Goal: Task Accomplishment & Management: Use online tool/utility

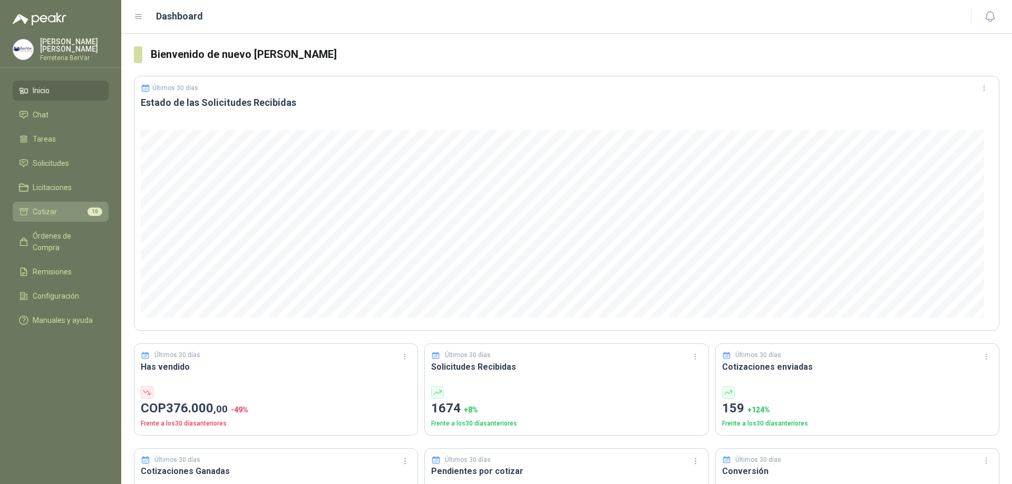
click at [97, 211] on span "10" at bounding box center [94, 212] width 15 height 8
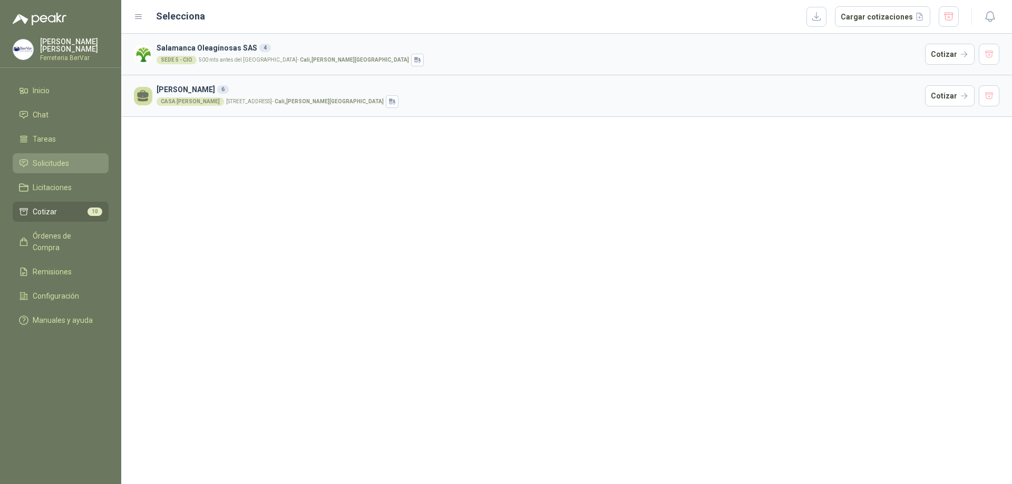
click at [50, 159] on span "Solicitudes" at bounding box center [51, 164] width 36 height 12
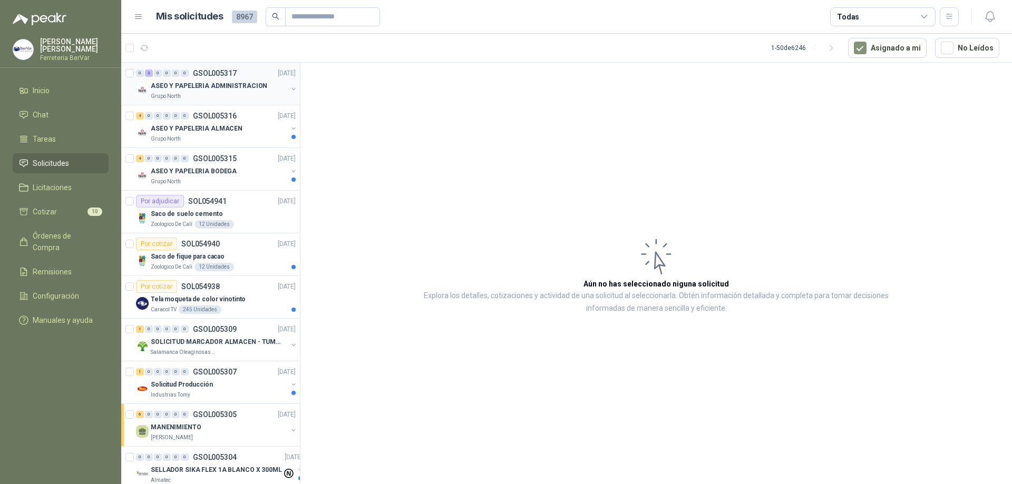
click at [277, 92] on div "ASEO Y PAPELERIA ADMINISTRACION" at bounding box center [219, 86] width 136 height 13
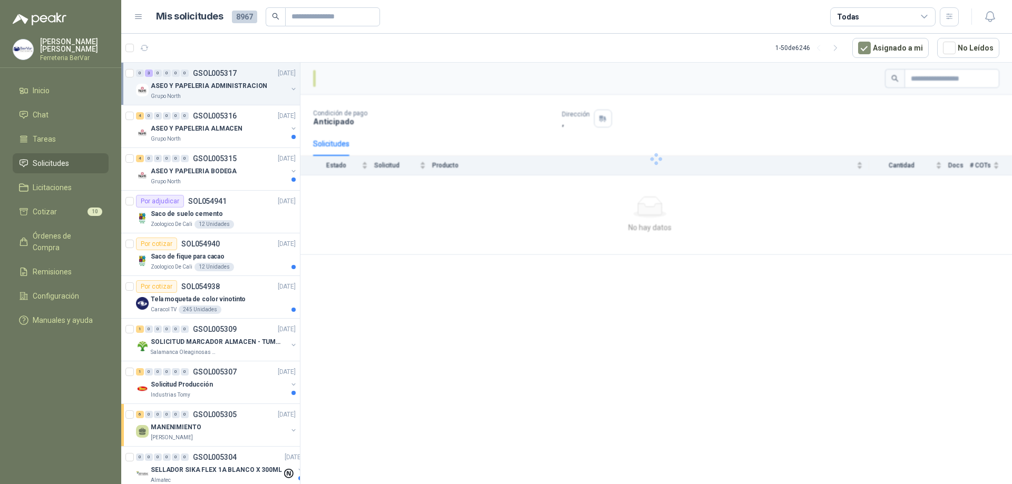
click at [290, 92] on icon "button" at bounding box center [293, 88] width 7 height 7
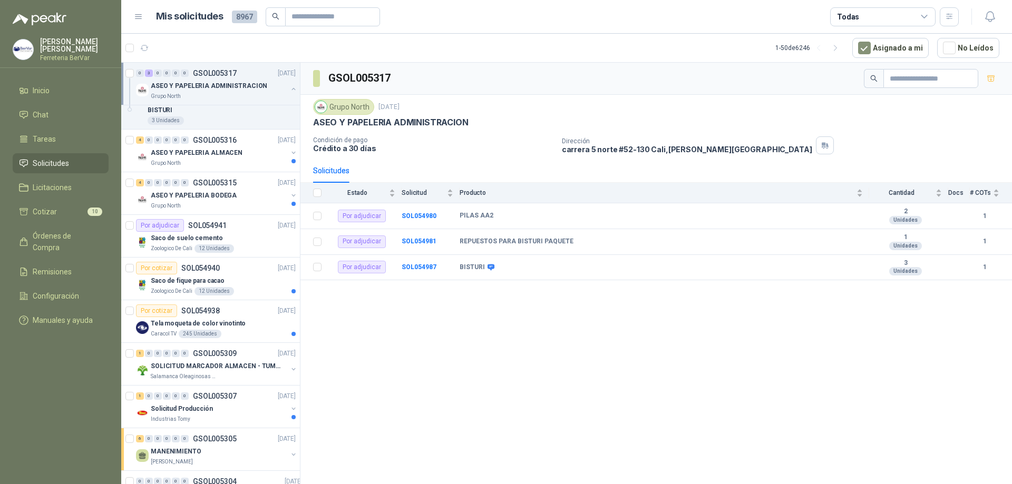
scroll to position [112, 0]
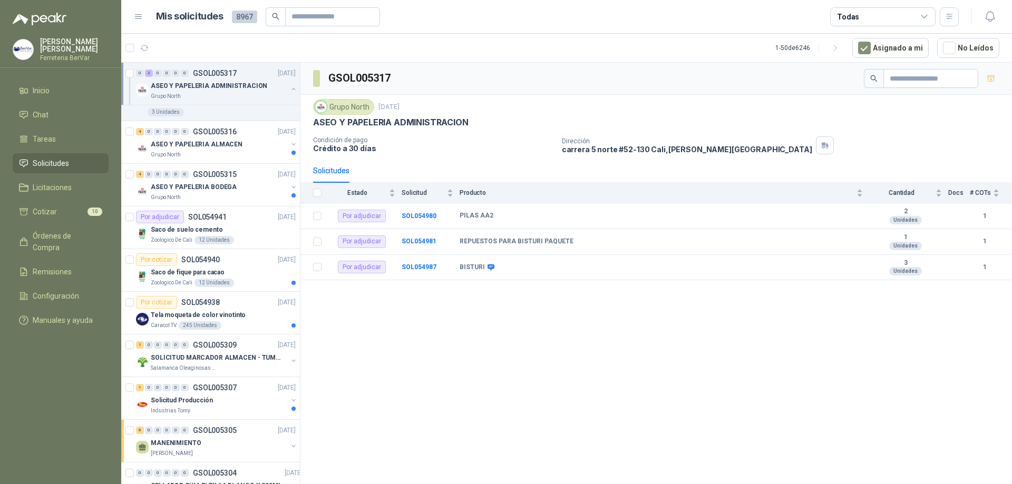
click at [246, 91] on div "ASEO Y PAPELERIA ADMINISTRACION" at bounding box center [219, 86] width 136 height 13
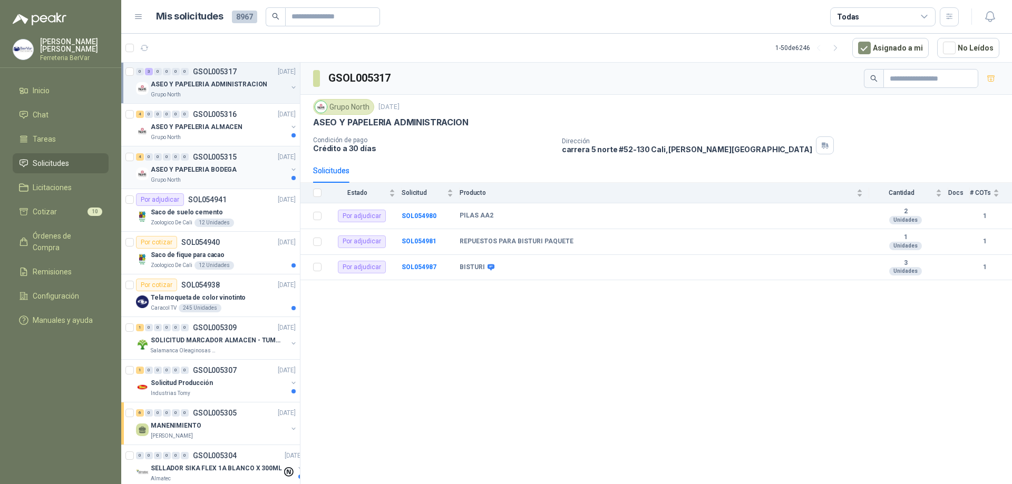
scroll to position [0, 0]
click at [196, 132] on p "ASEO Y PAPELERIA ALMACEN" at bounding box center [197, 129] width 92 height 10
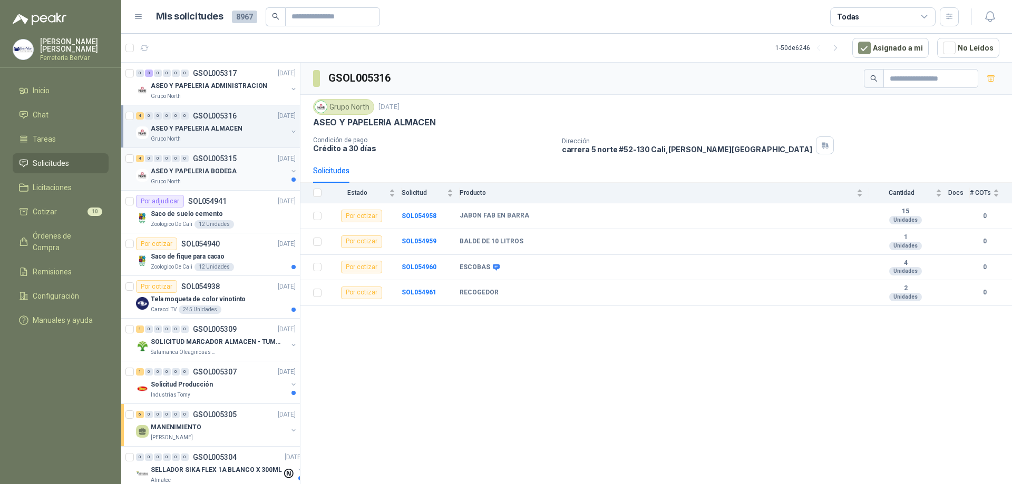
click at [239, 177] on div "ASEO Y PAPELERIA BODEGA" at bounding box center [219, 171] width 136 height 13
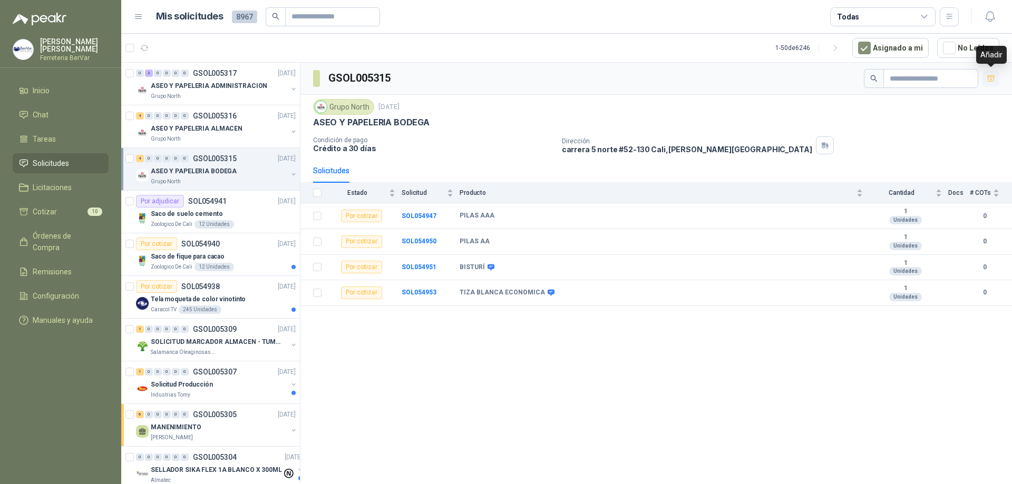
click at [989, 79] on icon "button" at bounding box center [991, 78] width 9 height 9
click at [247, 216] on div "Saco de suelo cemento" at bounding box center [223, 214] width 145 height 13
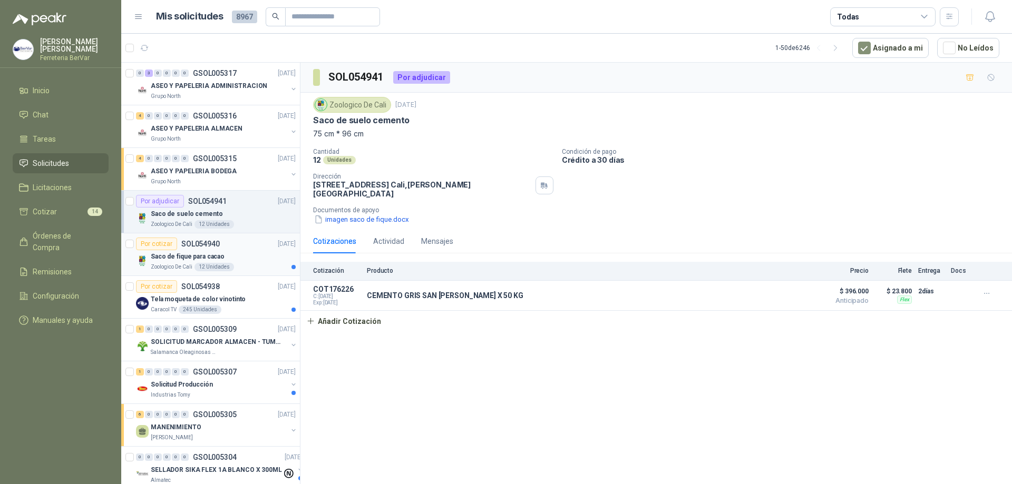
click at [242, 254] on div "Saco de fique para cacao" at bounding box center [223, 256] width 145 height 13
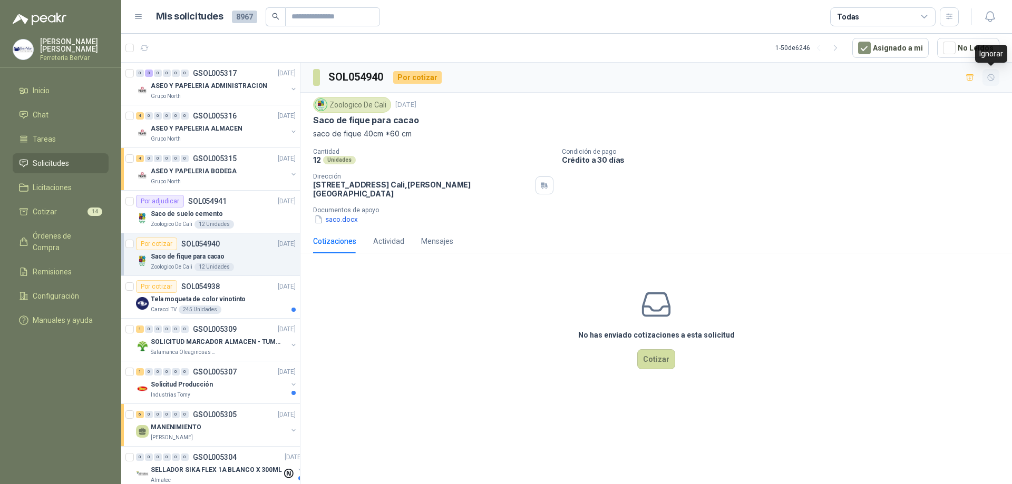
click at [990, 72] on button "button" at bounding box center [990, 77] width 17 height 17
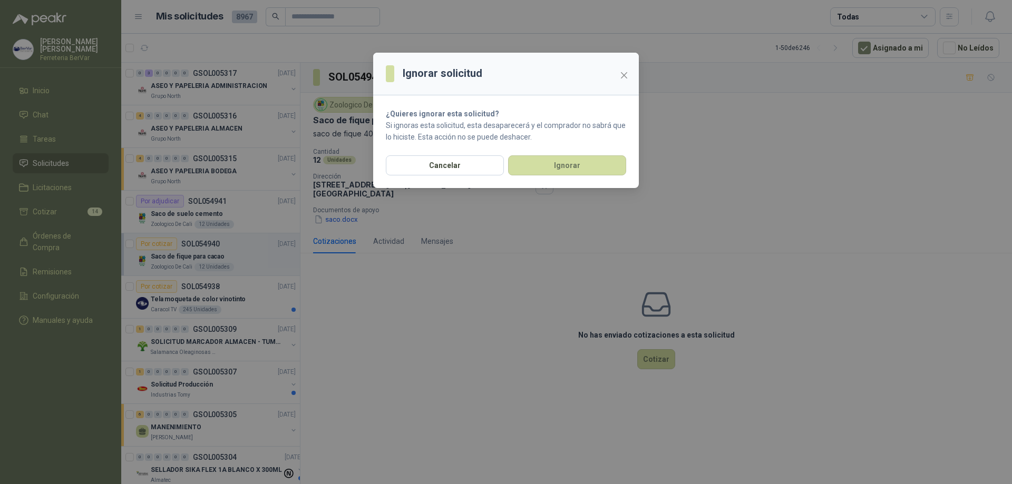
click at [440, 151] on section "¿Quieres ignorar esta solicitud? Si ignoras esta solicitud, esta desaparecerá y…" at bounding box center [506, 125] width 266 height 60
click at [435, 164] on button "Cancelar" at bounding box center [445, 165] width 118 height 20
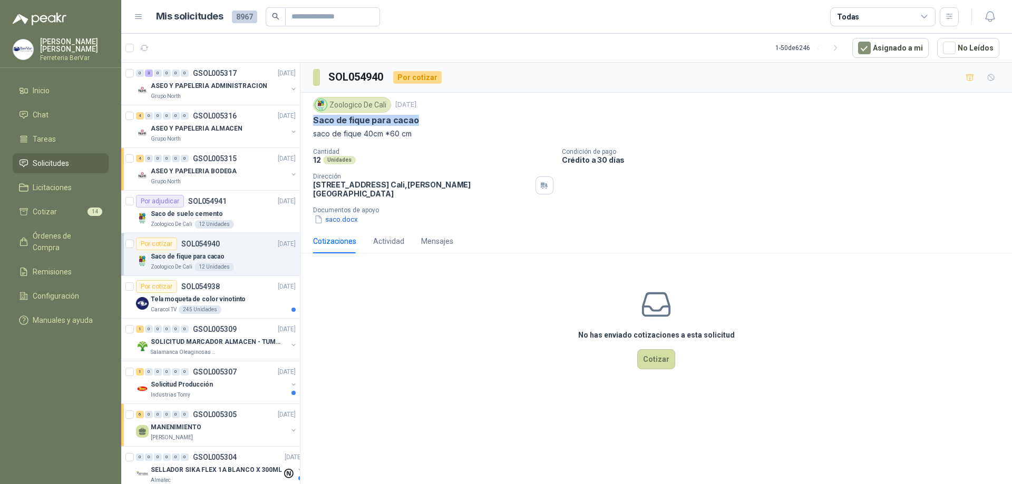
drag, startPoint x: 314, startPoint y: 122, endPoint x: 433, endPoint y: 122, distance: 119.6
click at [433, 122] on div "Saco de fique para cacao" at bounding box center [656, 120] width 686 height 11
copy p "Saco de fique para cacao"
click at [965, 81] on icon "button" at bounding box center [969, 77] width 9 height 9
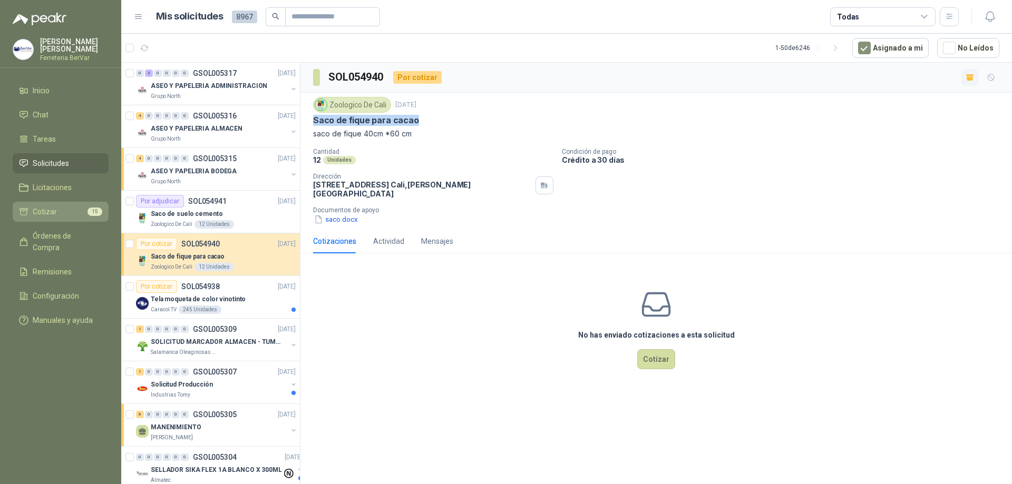
click at [60, 215] on li "Cotizar 15" at bounding box center [60, 212] width 83 height 12
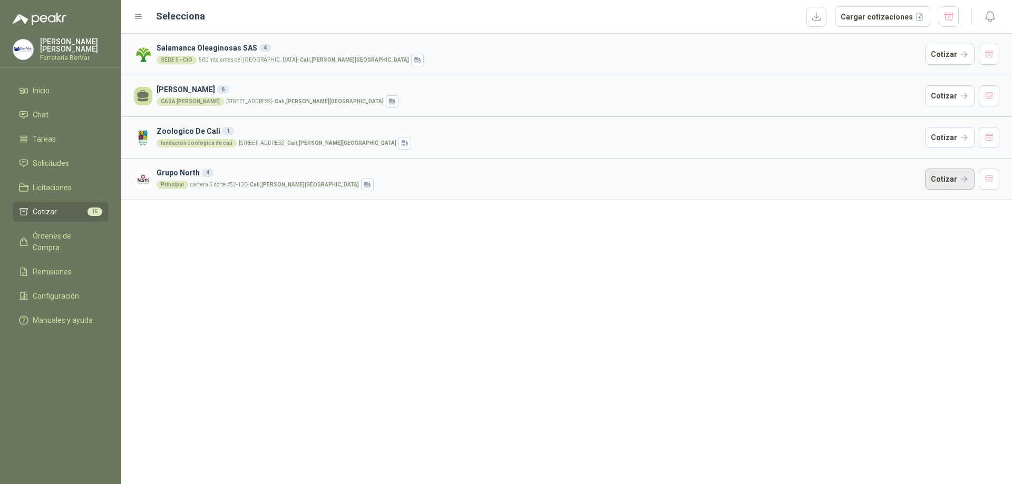
click at [934, 175] on button "Cotizar" at bounding box center [950, 179] width 50 height 21
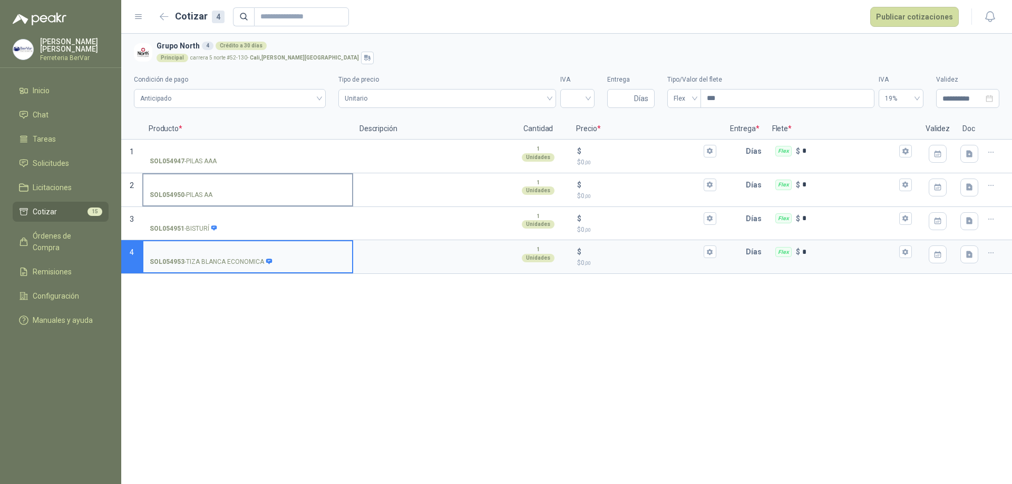
click at [213, 187] on input "SOL054950 - PILAS AA" at bounding box center [248, 185] width 196 height 8
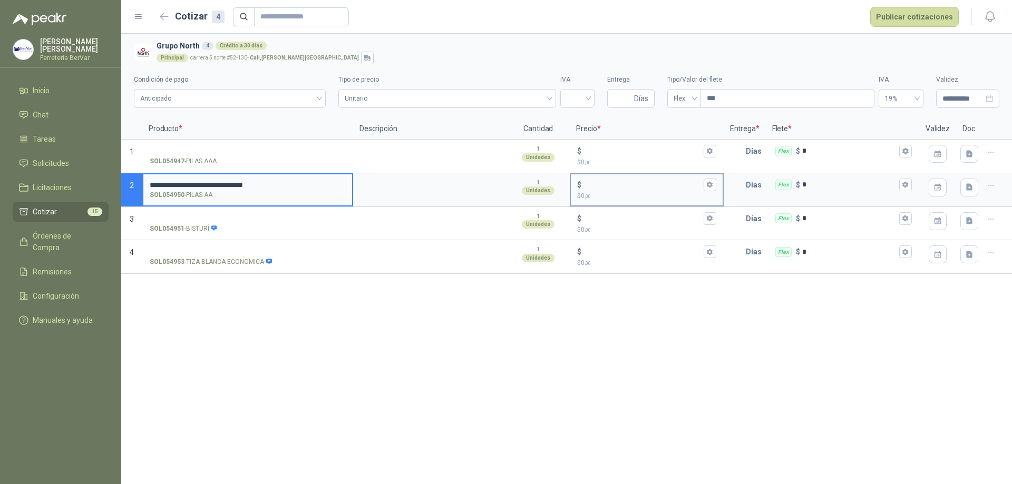
click at [619, 184] on input "$ $ 0 ,00" at bounding box center [642, 185] width 118 height 8
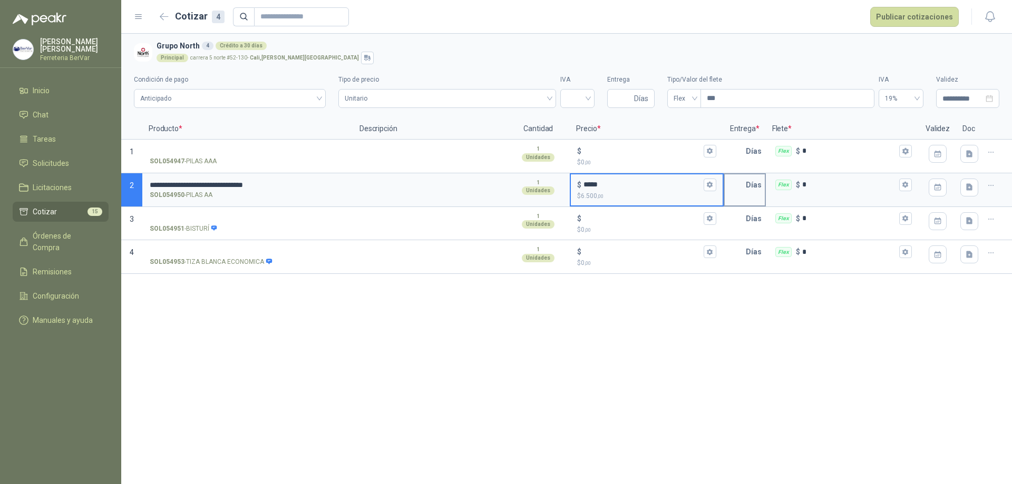
type input "*****"
click at [740, 189] on input "text" at bounding box center [735, 184] width 21 height 21
type input "*"
click at [454, 376] on div "**********" at bounding box center [566, 259] width 891 height 451
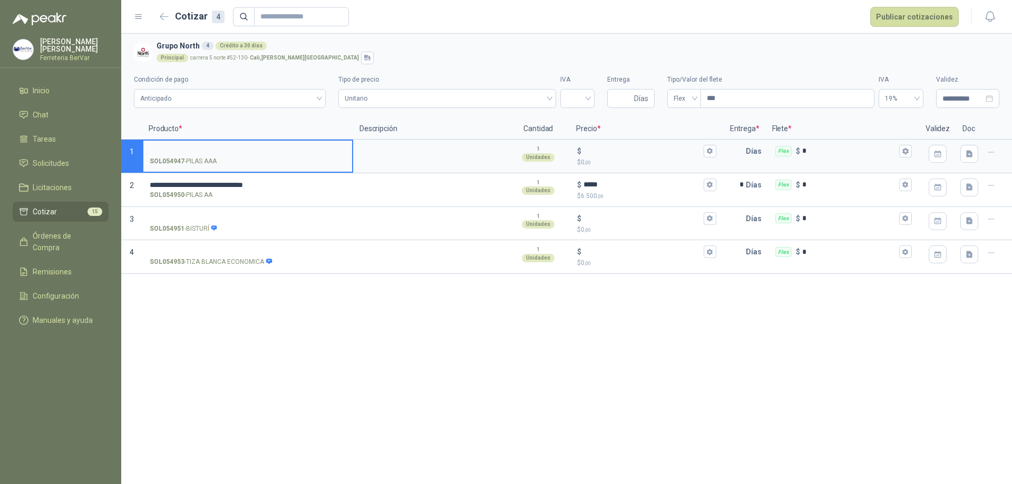
click at [217, 148] on input "SOL054947 - PILAS AAA" at bounding box center [248, 152] width 196 height 8
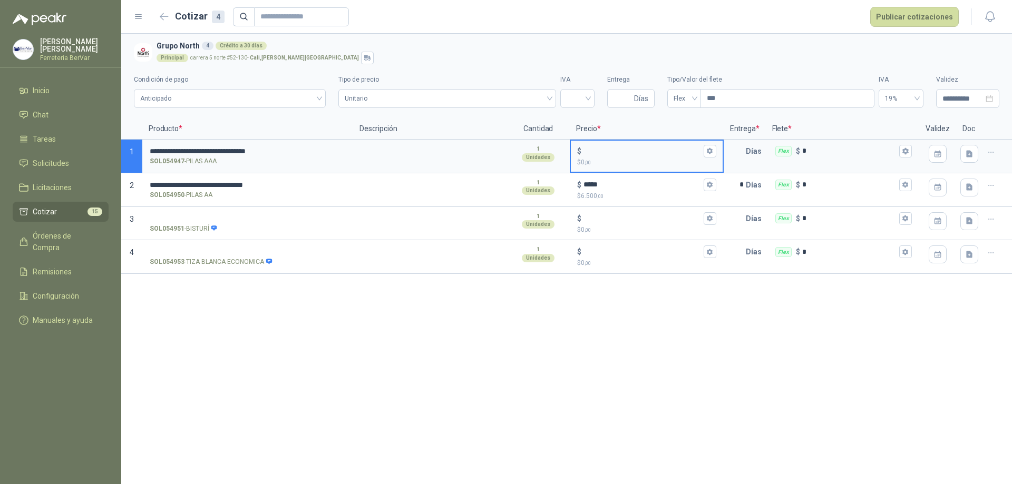
click at [610, 153] on input "$ $ 0 ,00" at bounding box center [642, 151] width 118 height 8
type input "*****"
drag, startPoint x: 743, startPoint y: 141, endPoint x: 746, endPoint y: 147, distance: 6.9
click at [746, 147] on div "Días" at bounding box center [745, 151] width 40 height 21
type input "*"
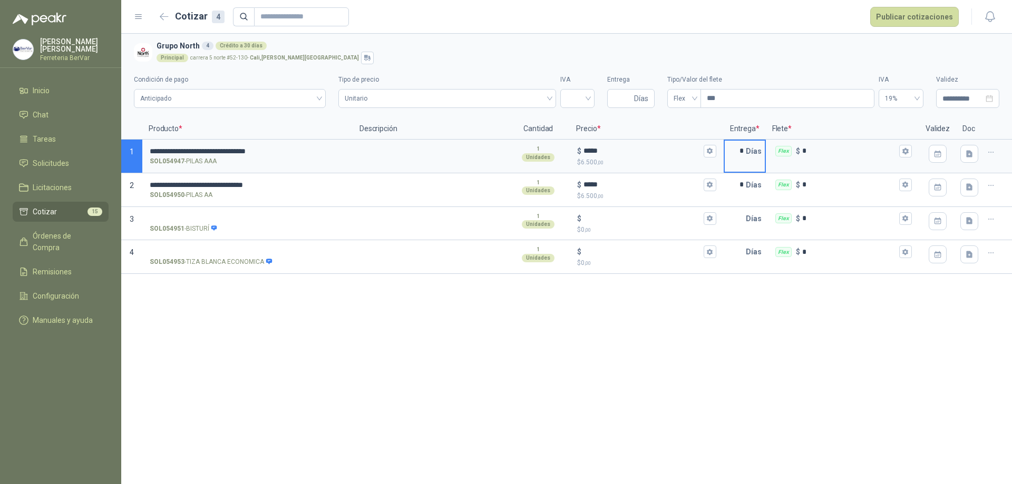
click at [368, 367] on div "**********" at bounding box center [566, 259] width 891 height 451
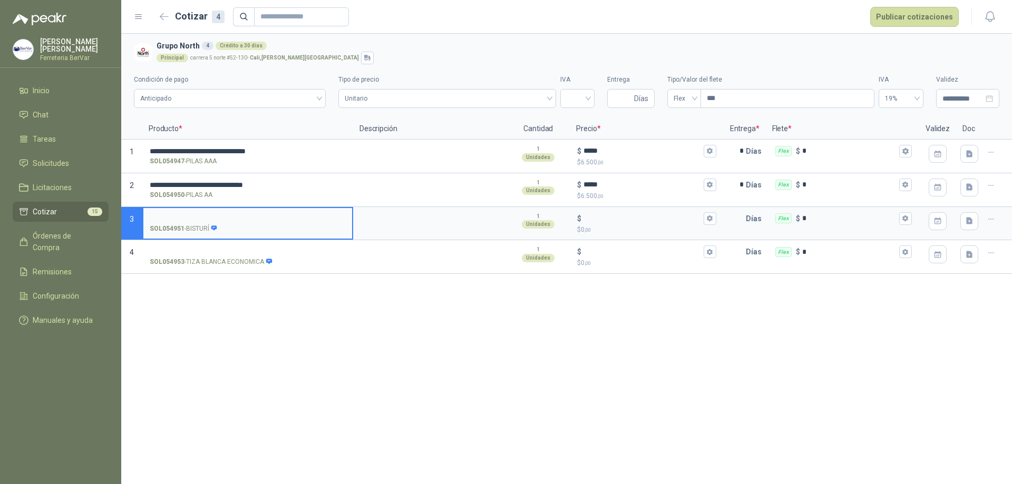
click at [201, 217] on input "SOL054951 - BISTURÍ" at bounding box center [248, 219] width 196 height 8
click at [599, 222] on input "$ $ 0 ,00" at bounding box center [642, 218] width 118 height 8
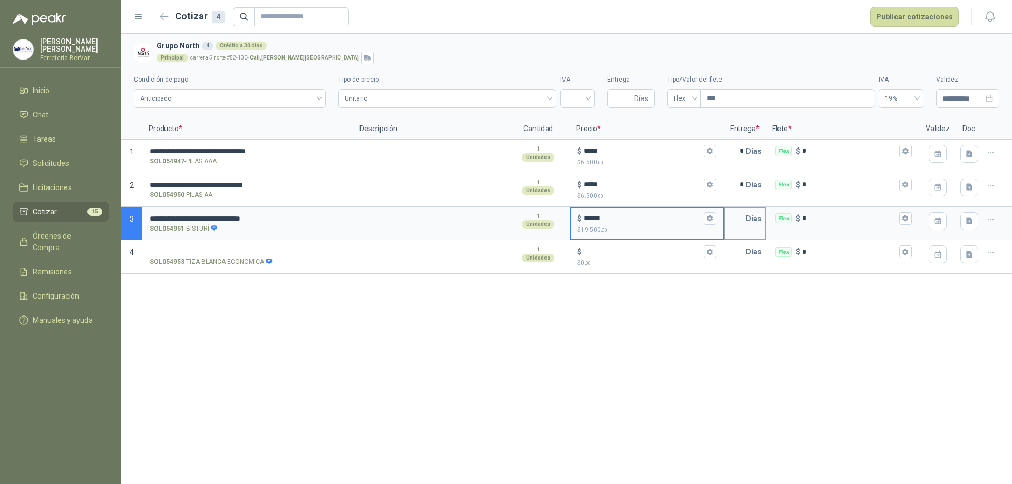
type input "******"
click at [741, 226] on input "text" at bounding box center [735, 218] width 21 height 21
type input "*"
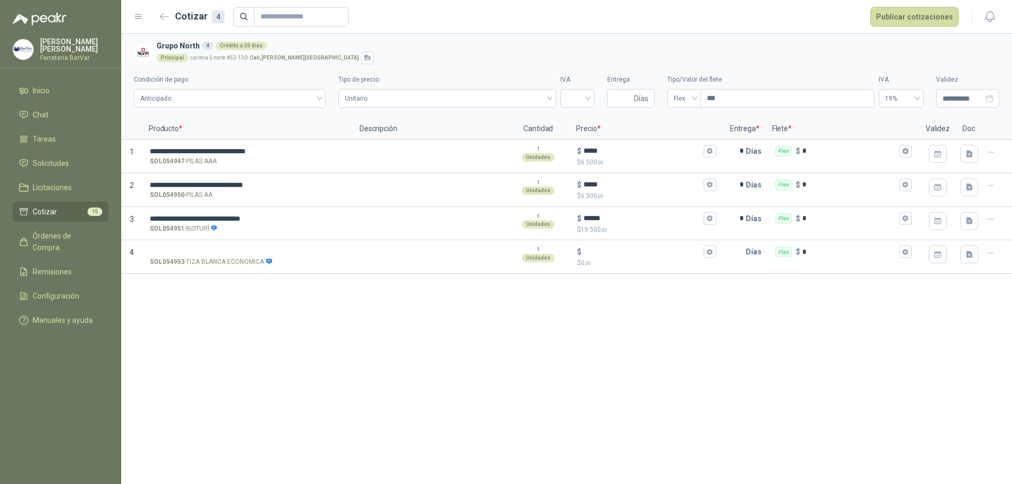
click at [408, 385] on div "**********" at bounding box center [566, 259] width 891 height 451
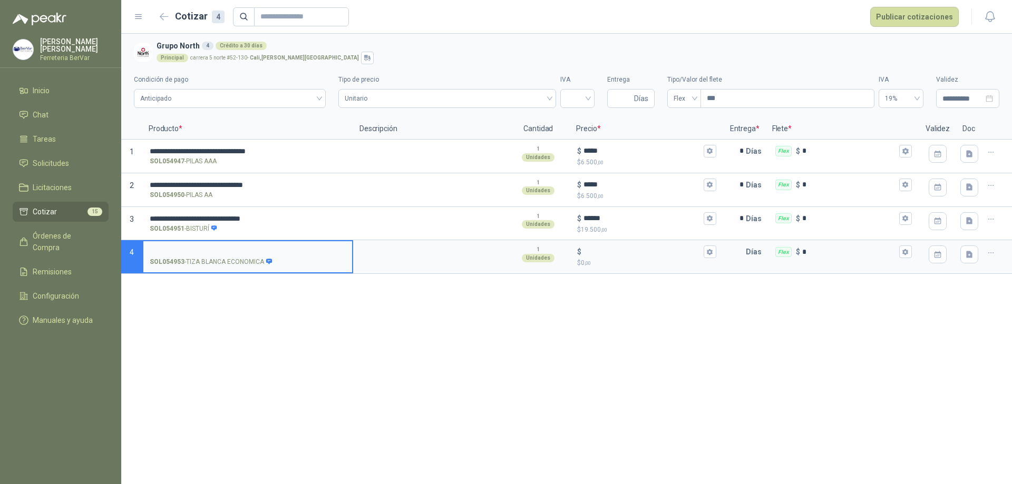
click at [298, 248] on input "SOL054953 - TIZA BLANCA ECONOMICA" at bounding box center [248, 252] width 196 height 8
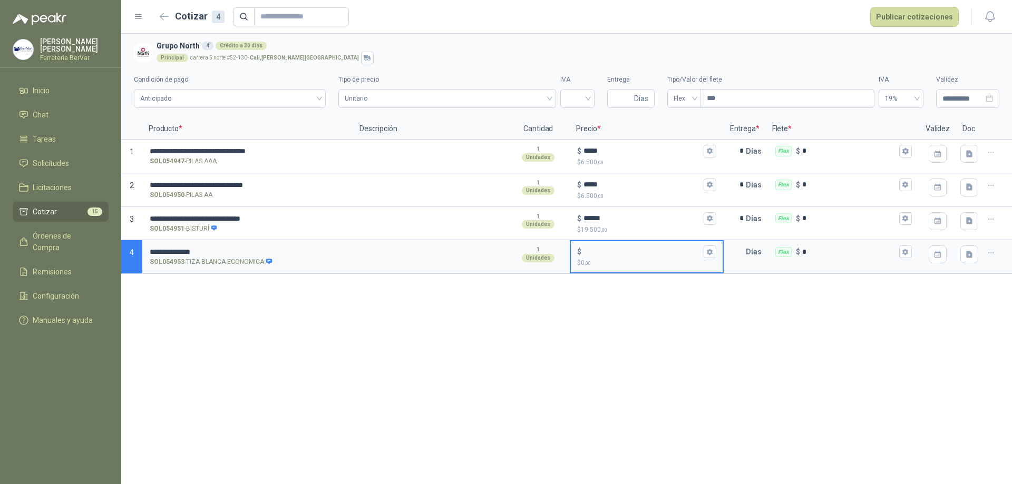
click at [598, 250] on input "$ $ 0 ,00" at bounding box center [642, 252] width 118 height 8
type input "*****"
click at [740, 247] on input "text" at bounding box center [735, 251] width 21 height 21
click at [482, 94] on span "Unitario" at bounding box center [447, 99] width 205 height 16
type input "*"
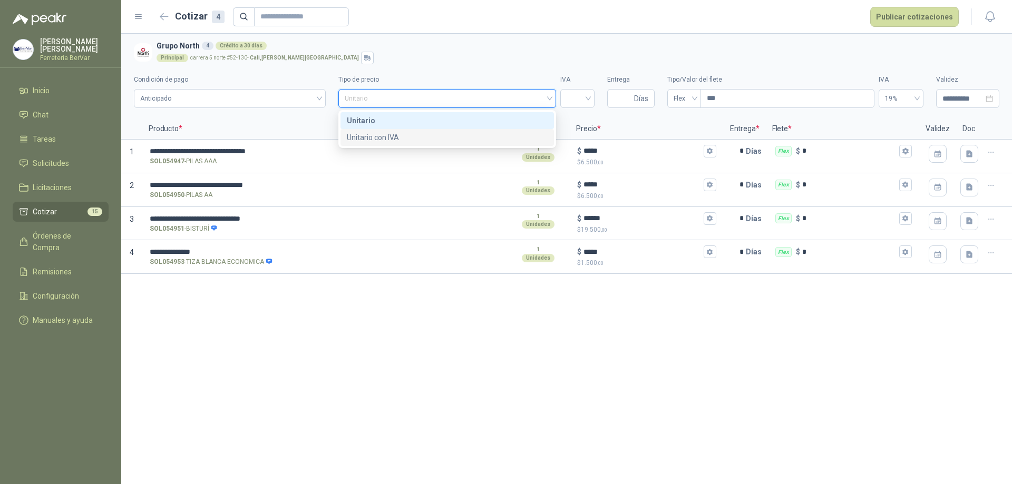
click at [495, 140] on div "Unitario con IVA" at bounding box center [447, 138] width 201 height 12
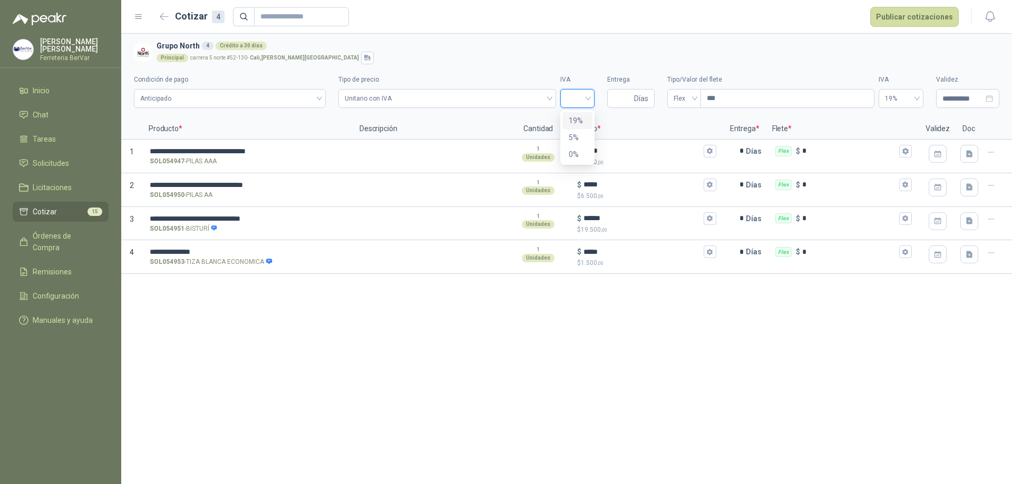
drag, startPoint x: 583, startPoint y: 92, endPoint x: 581, endPoint y: 116, distance: 23.9
click at [583, 93] on input "search" at bounding box center [578, 98] width 22 height 16
click at [580, 122] on div "19%" at bounding box center [577, 121] width 17 height 12
click at [739, 97] on input "***" at bounding box center [787, 99] width 173 height 18
type input "****"
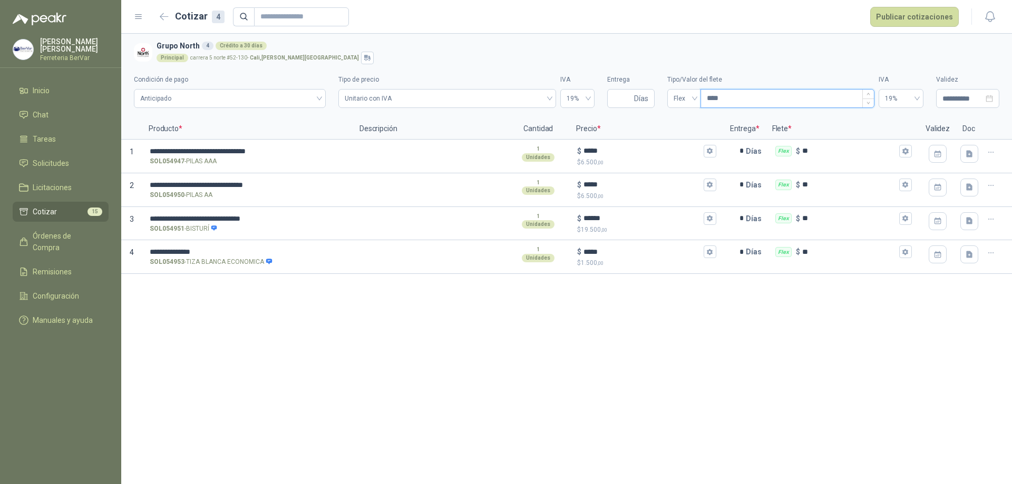
type input "*****"
type input "*******"
type input "********"
click at [879, 24] on button "Publicar cotizaciones" at bounding box center [914, 17] width 89 height 20
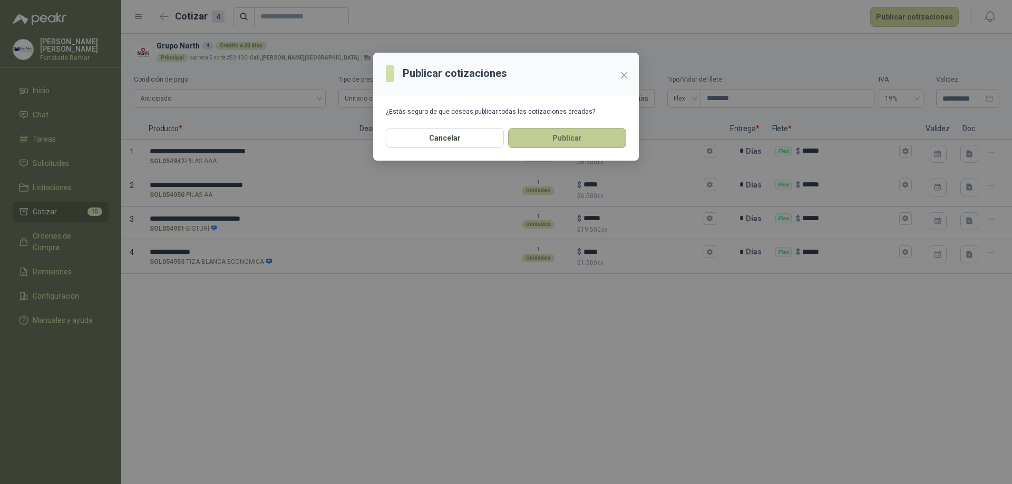
click at [531, 141] on button "Publicar" at bounding box center [567, 138] width 118 height 20
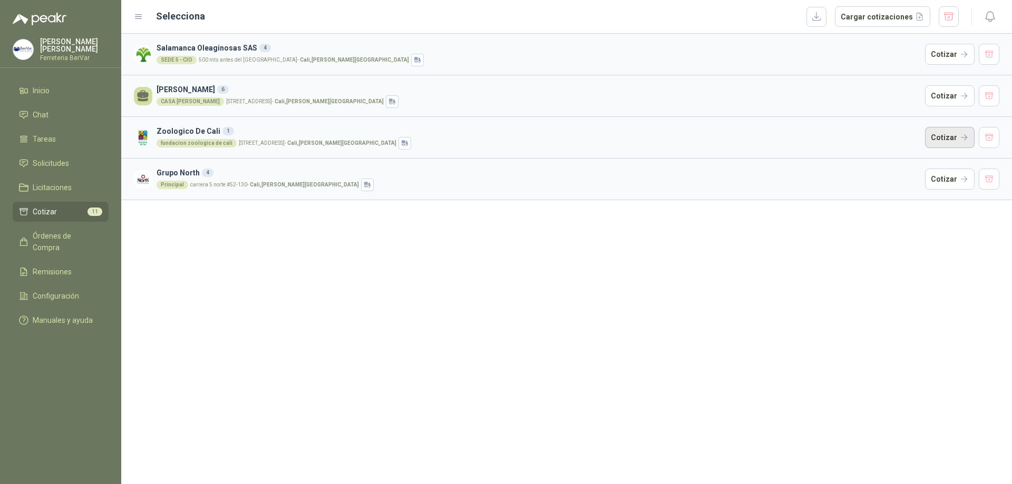
click at [938, 143] on button "Cotizar" at bounding box center [950, 137] width 50 height 21
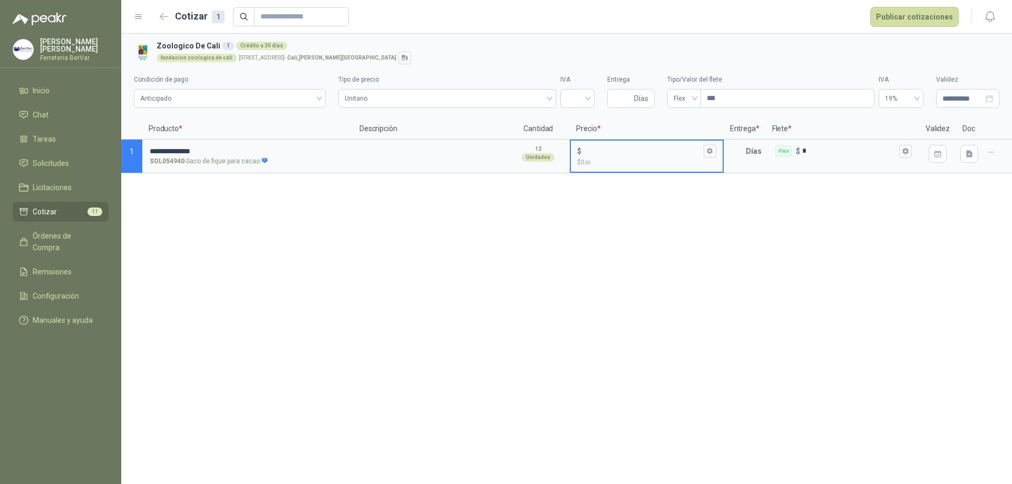
click at [602, 149] on input "$ $ 0 ,00" at bounding box center [642, 151] width 118 height 8
type input "*****"
click at [809, 149] on input "*" at bounding box center [849, 151] width 95 height 8
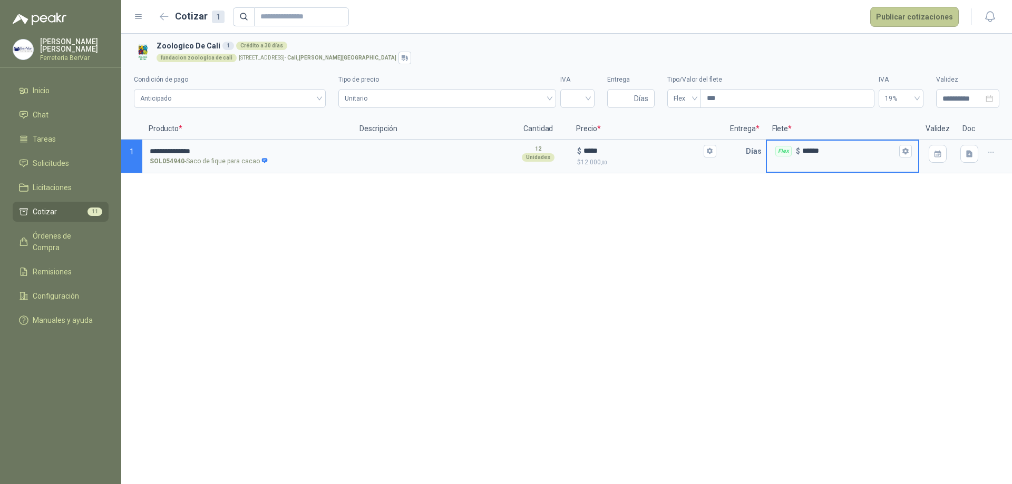
type input "******"
click at [911, 25] on button "Publicar cotizaciones" at bounding box center [914, 17] width 89 height 20
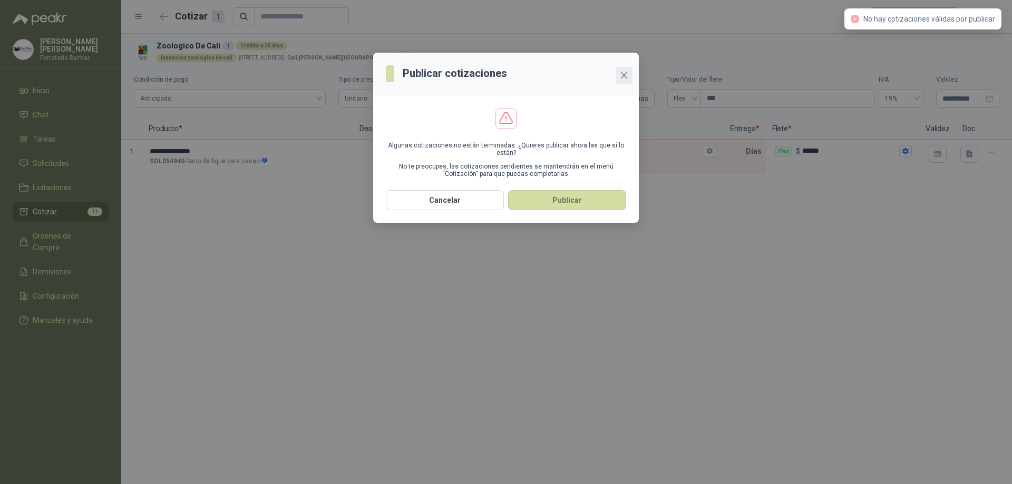
click at [624, 72] on icon "close" at bounding box center [624, 75] width 8 height 8
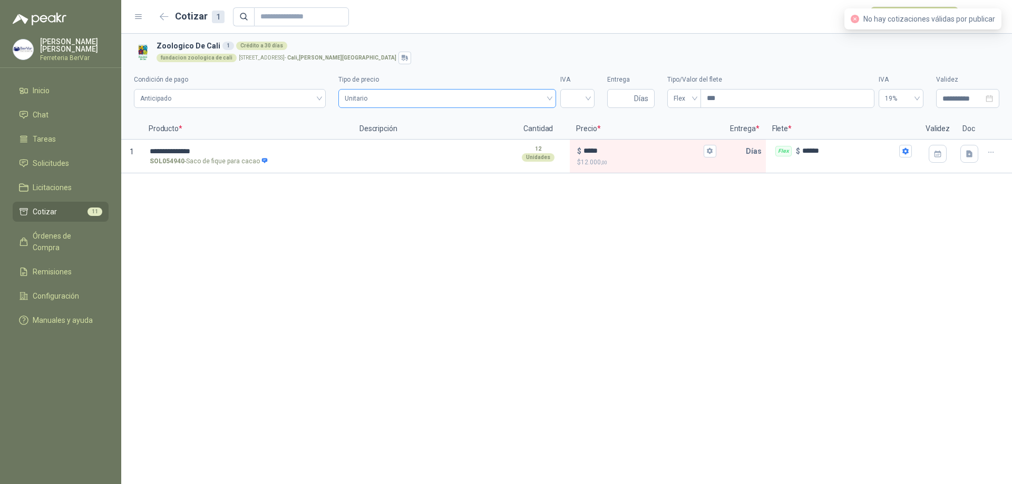
click at [538, 97] on span "Unitario" at bounding box center [447, 99] width 205 height 16
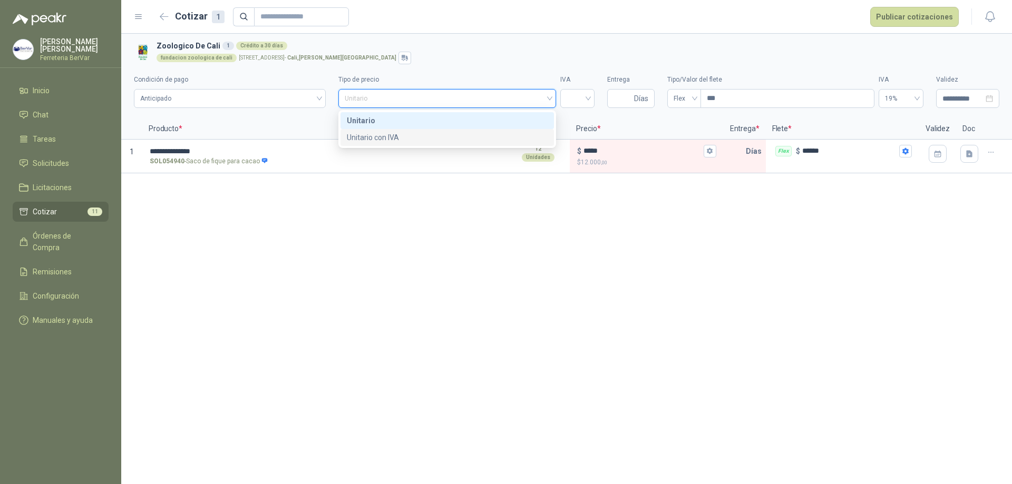
click at [521, 132] on div "Unitario con IVA" at bounding box center [447, 138] width 201 height 12
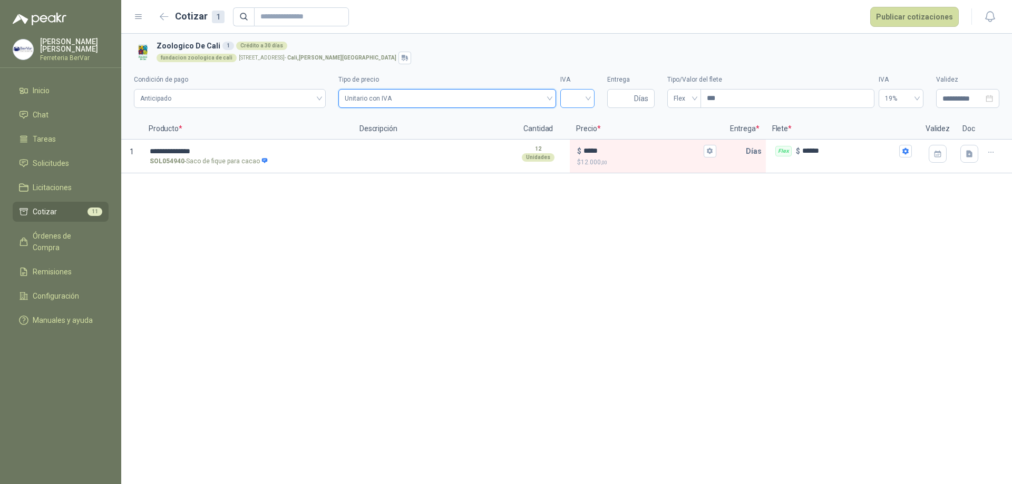
click at [593, 95] on div at bounding box center [577, 98] width 34 height 19
click at [568, 122] on div "19%" at bounding box center [577, 120] width 30 height 17
click at [919, 16] on button "Publicar cotizaciones" at bounding box center [914, 17] width 89 height 20
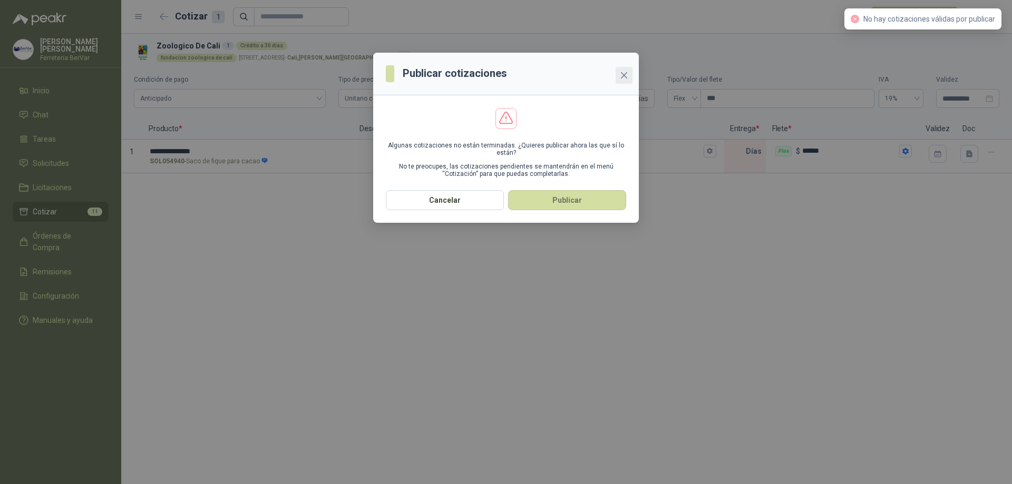
click at [628, 72] on span "Close" at bounding box center [624, 75] width 17 height 8
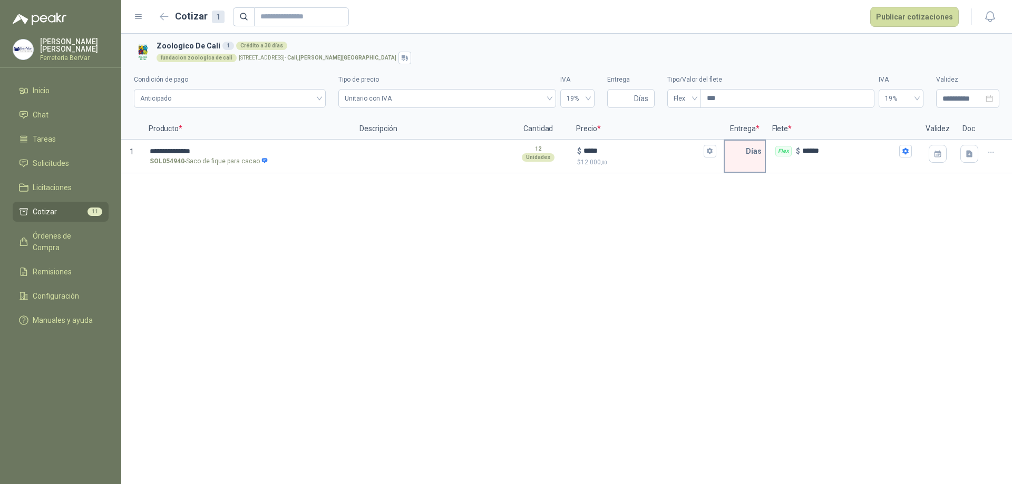
click at [743, 148] on input "text" at bounding box center [735, 151] width 21 height 21
type input "*"
drag, startPoint x: 795, startPoint y: 228, endPoint x: 854, endPoint y: 59, distance: 179.2
click at [795, 228] on div "**********" at bounding box center [566, 259] width 891 height 451
click at [910, 6] on header "Cotizar 1 Publicar cotizaciones" at bounding box center [566, 17] width 891 height 34
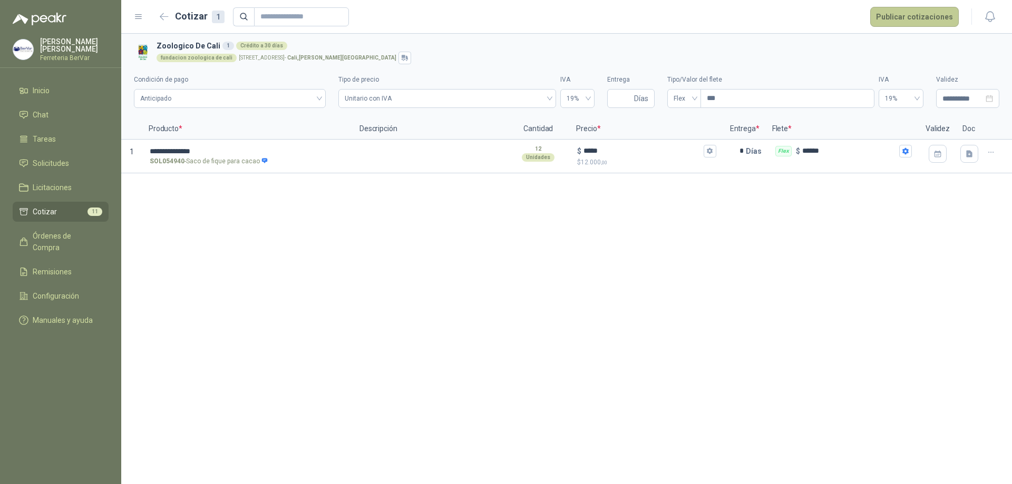
click at [914, 8] on button "Publicar cotizaciones" at bounding box center [914, 17] width 89 height 20
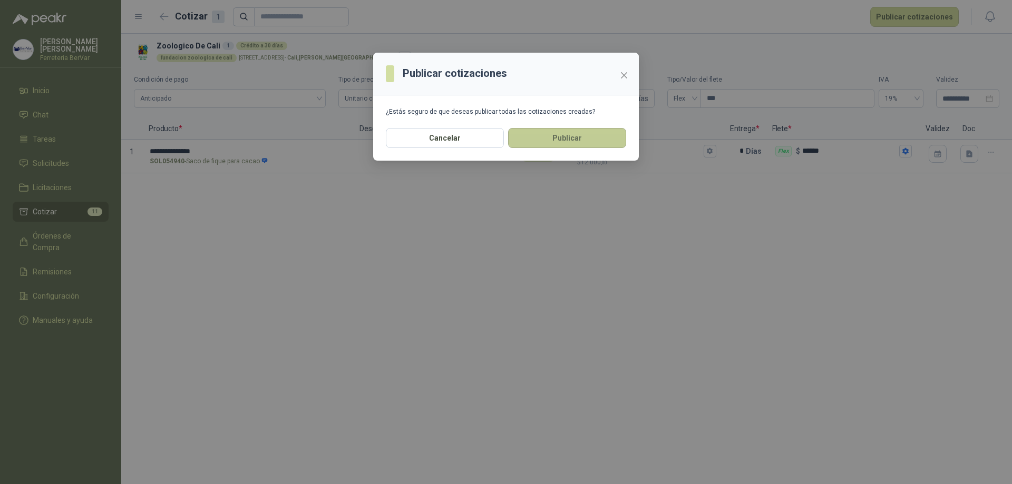
click at [547, 138] on button "Publicar" at bounding box center [567, 138] width 118 height 20
